Goal: Use online tool/utility: Utilize a website feature to perform a specific function

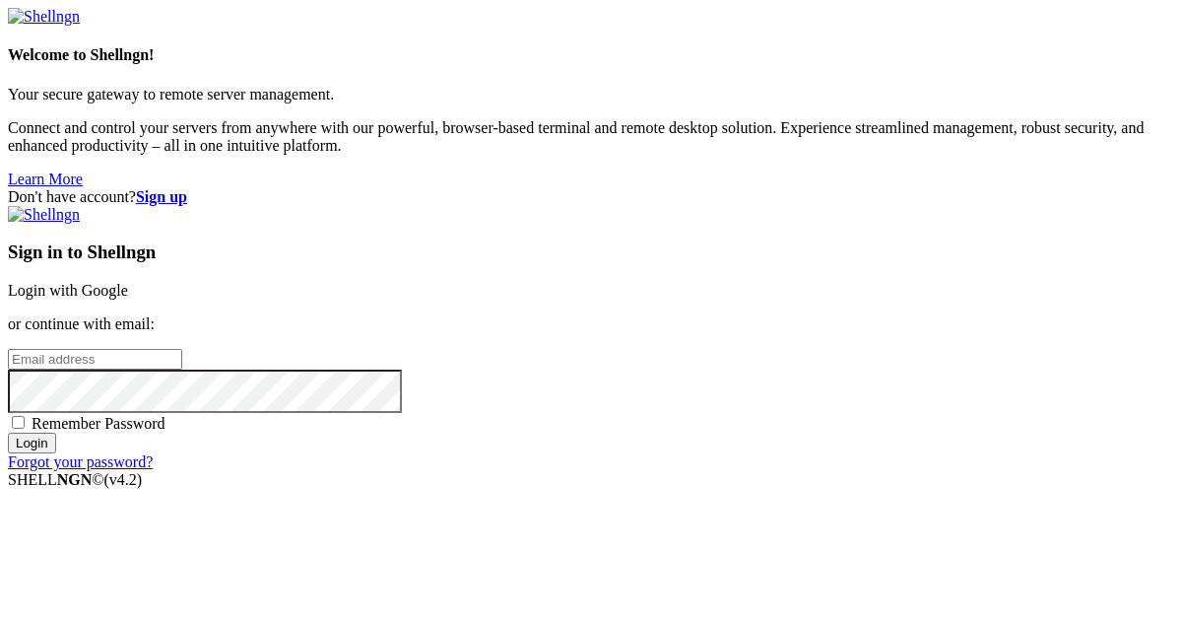
click at [182, 349] on input "email" at bounding box center [95, 359] width 174 height 21
click at [8, 350] on protonpass-control-fe10 at bounding box center [8, 358] width 0 height 17
type input "[EMAIL_ADDRESS][DOMAIN_NAME]"
click at [56, 453] on input "Login" at bounding box center [32, 443] width 48 height 21
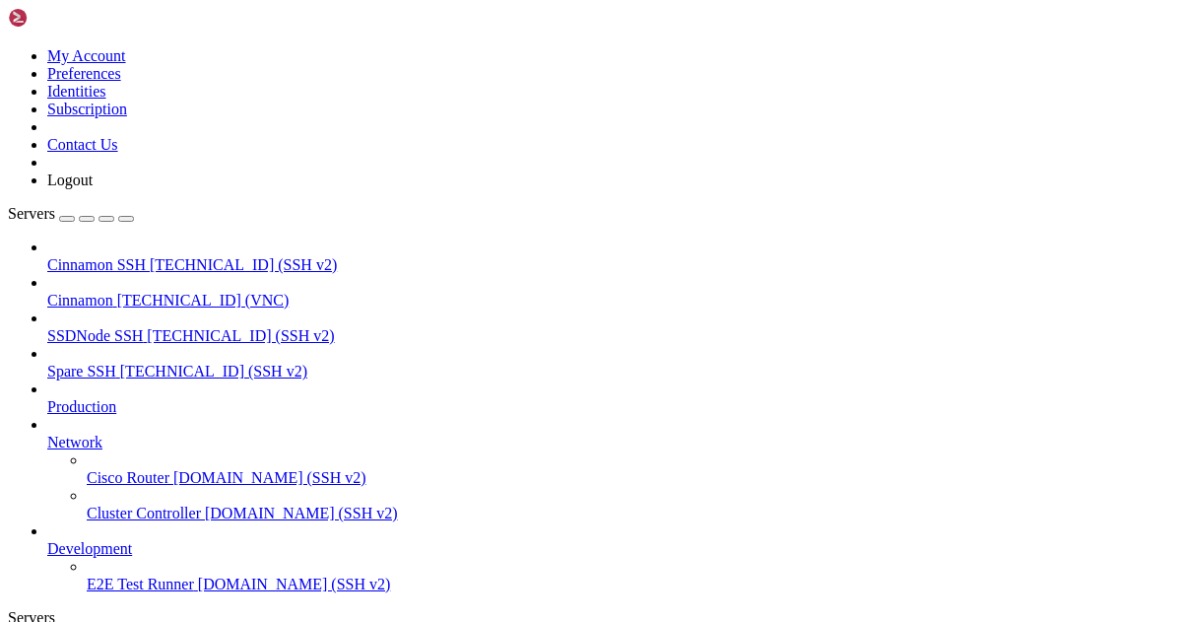
click at [113, 292] on span "Cinnamon" at bounding box center [80, 300] width 66 height 17
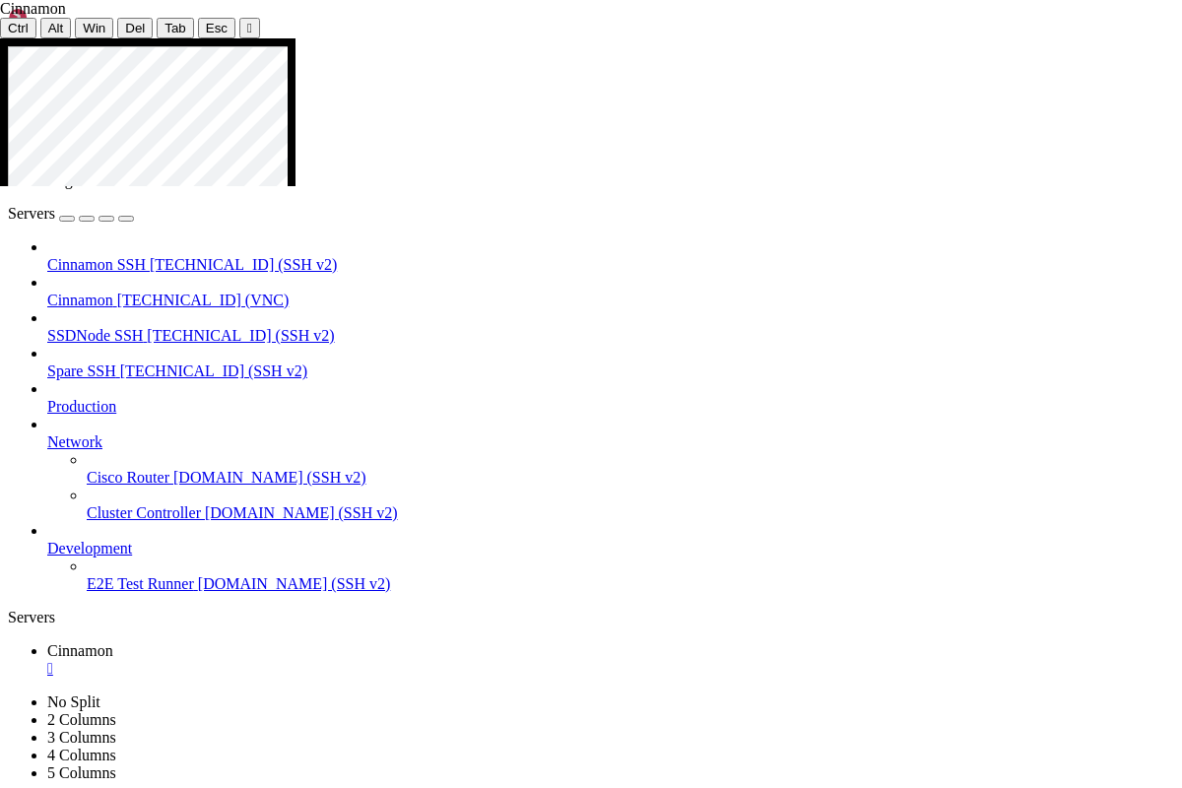
drag, startPoint x: 625, startPoint y: 629, endPoint x: 821, endPoint y: 426, distance: 282.2
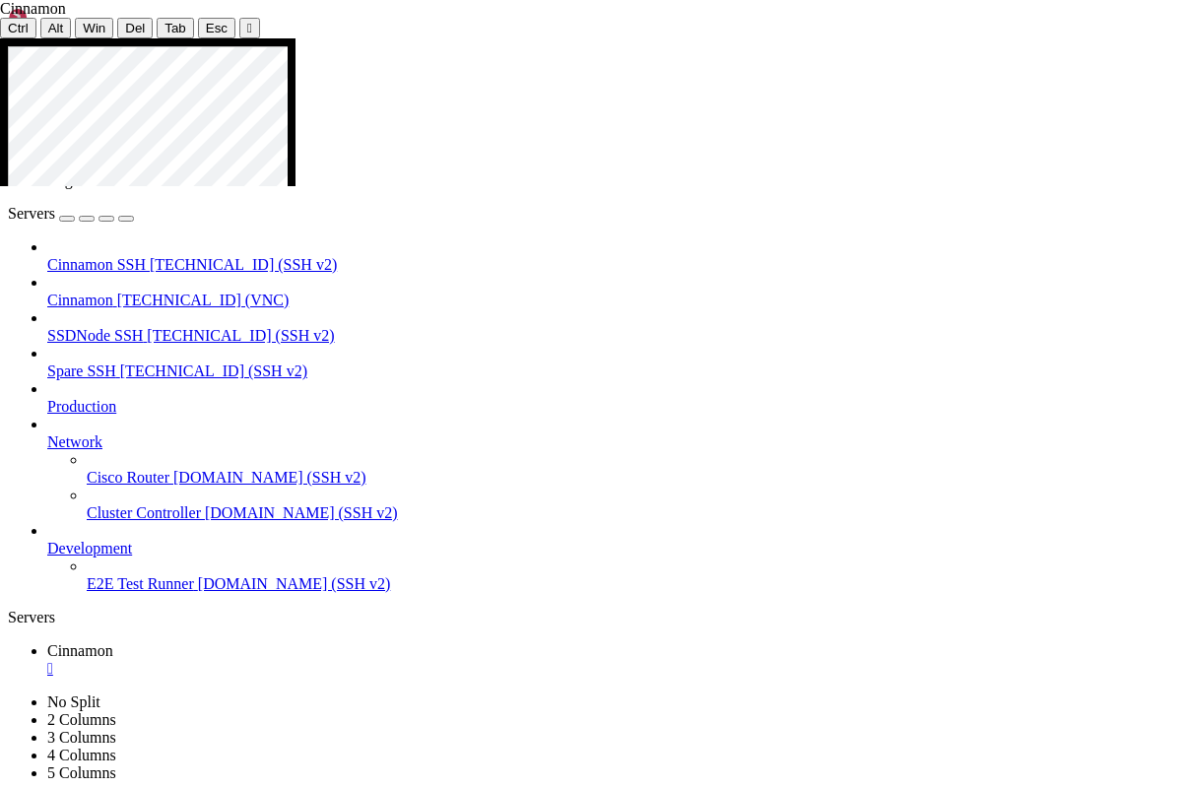
drag, startPoint x: 1026, startPoint y: 441, endPoint x: 409, endPoint y: 629, distance: 644.6
drag, startPoint x: 1028, startPoint y: 427, endPoint x: 795, endPoint y: 641, distance: 316.6
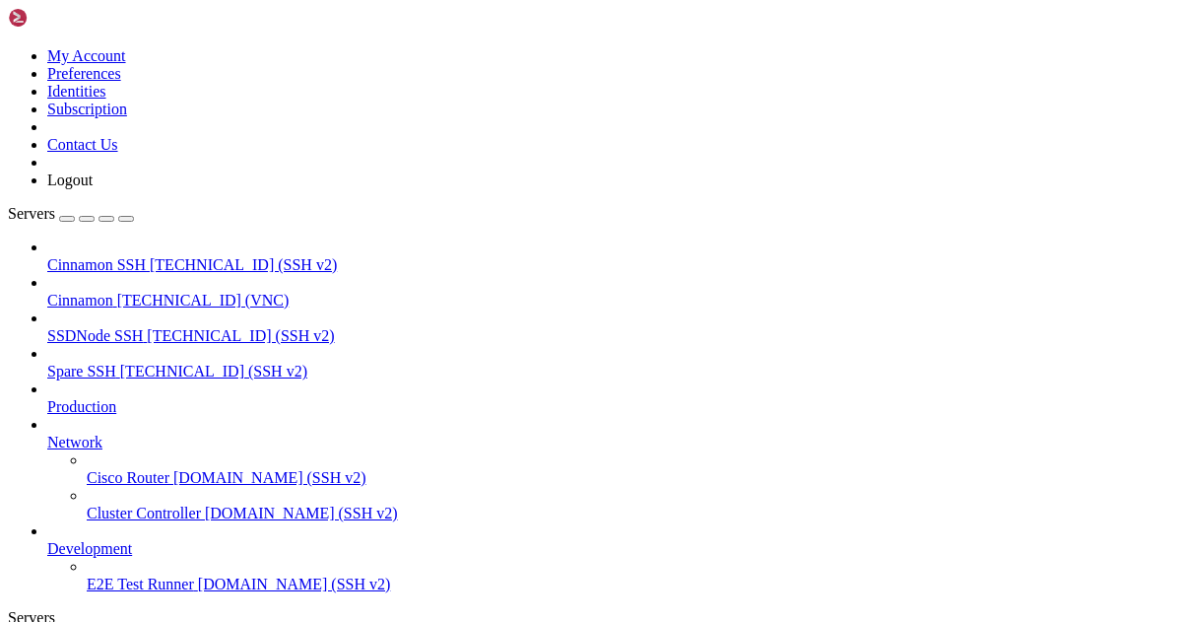
click at [117, 292] on span "[TECHNICAL_ID] (VNC)" at bounding box center [203, 300] width 172 height 17
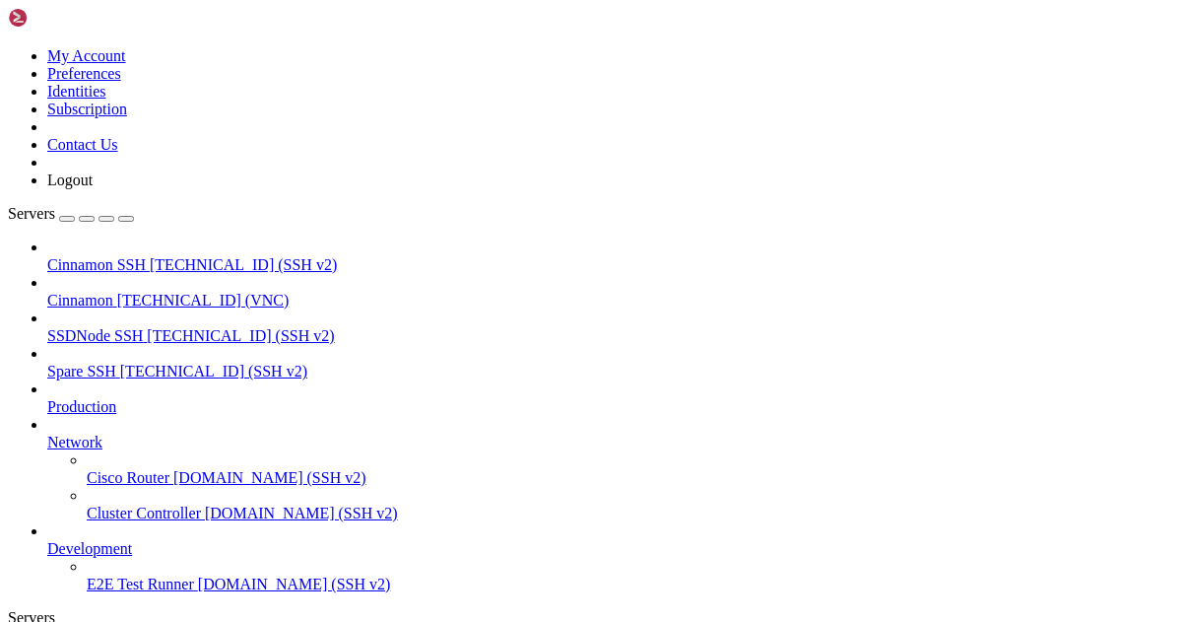
click at [8, 47] on icon at bounding box center [8, 47] width 0 height 0
click at [93, 188] on link "Logout" at bounding box center [69, 179] width 45 height 17
